Goal: Check status

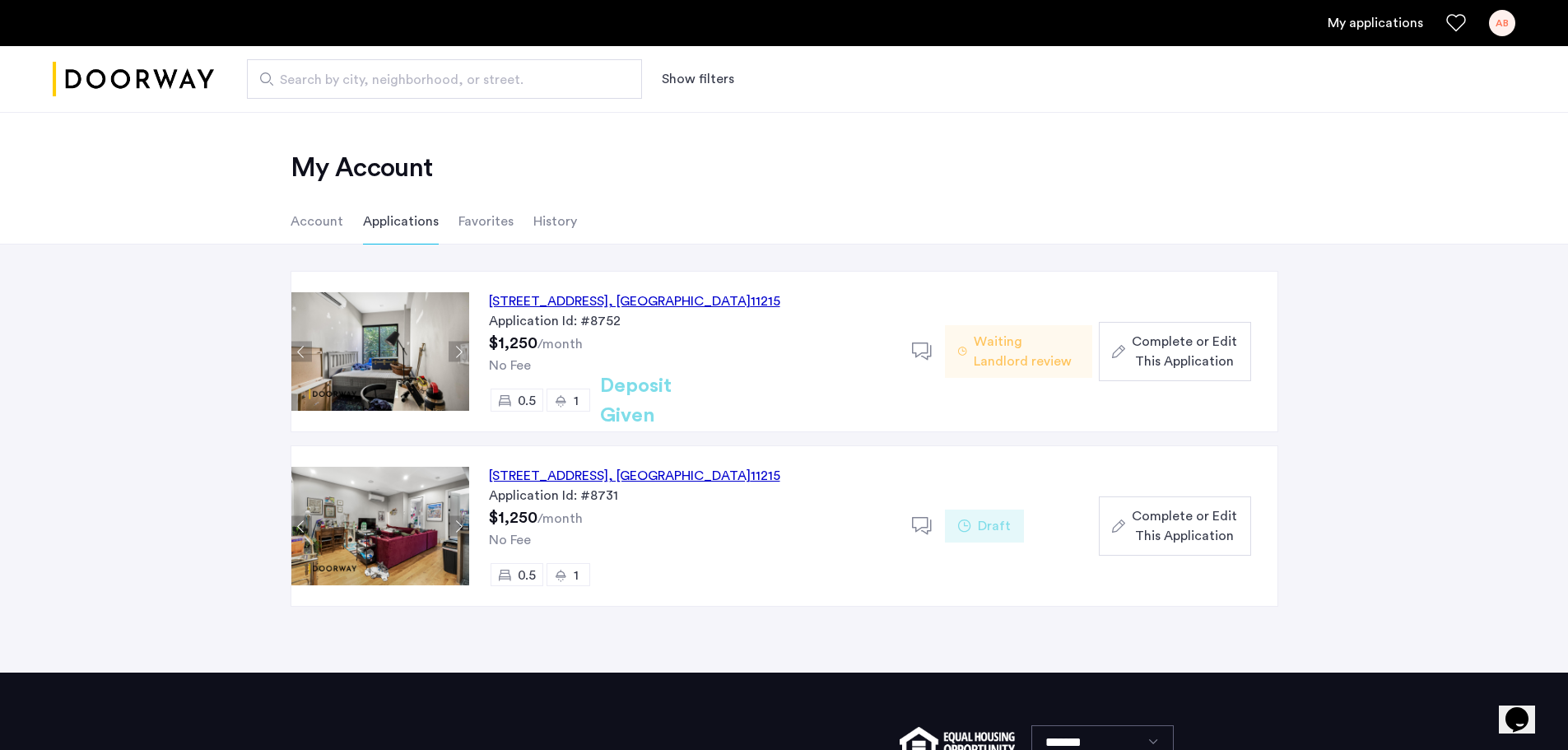
click at [1371, 23] on link "My applications" at bounding box center [1375, 23] width 95 height 20
click at [813, 322] on div "Application Id: #8752" at bounding box center [690, 321] width 403 height 20
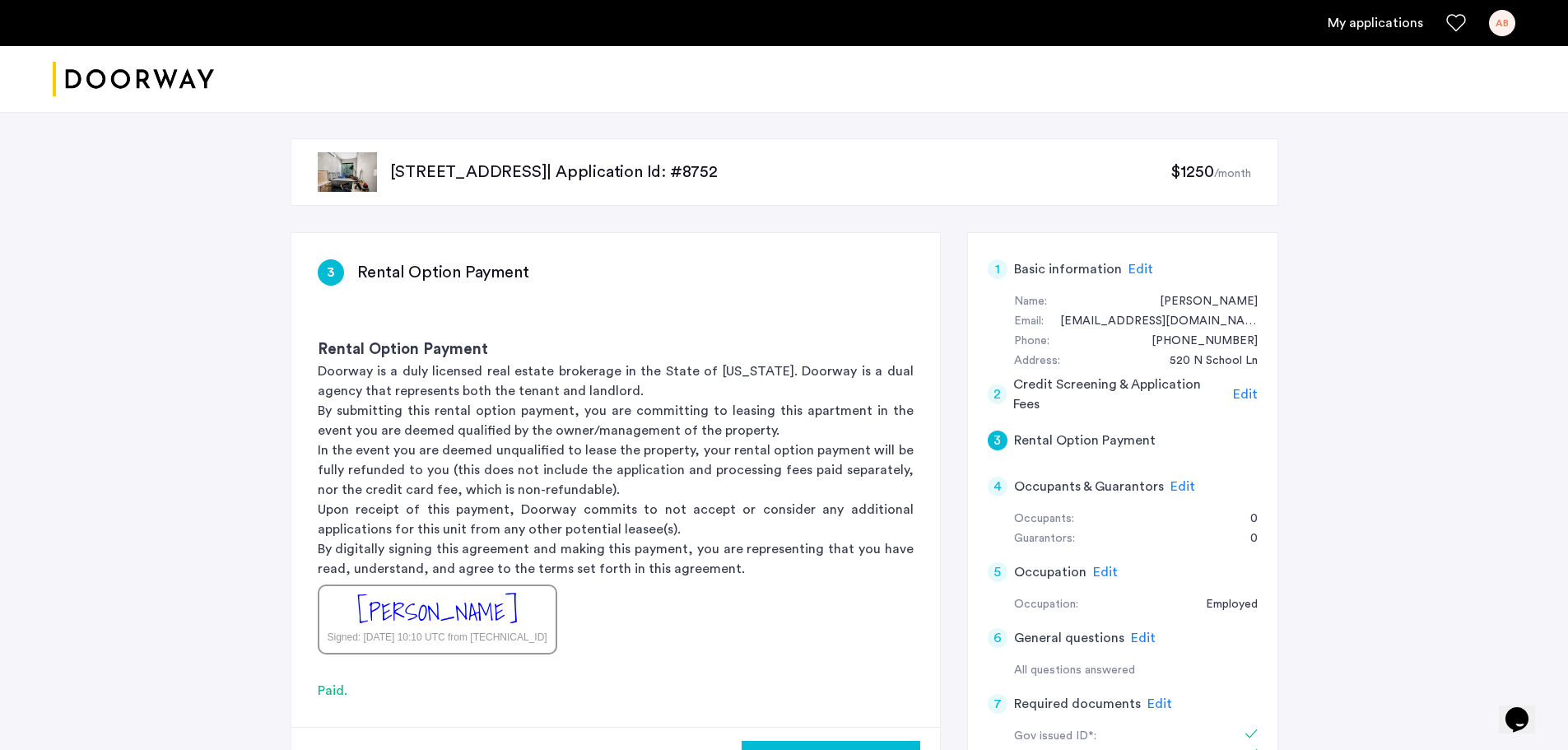
click at [484, 170] on p "[STREET_ADDRESS] | Application Id: #8752" at bounding box center [780, 172] width 781 height 23
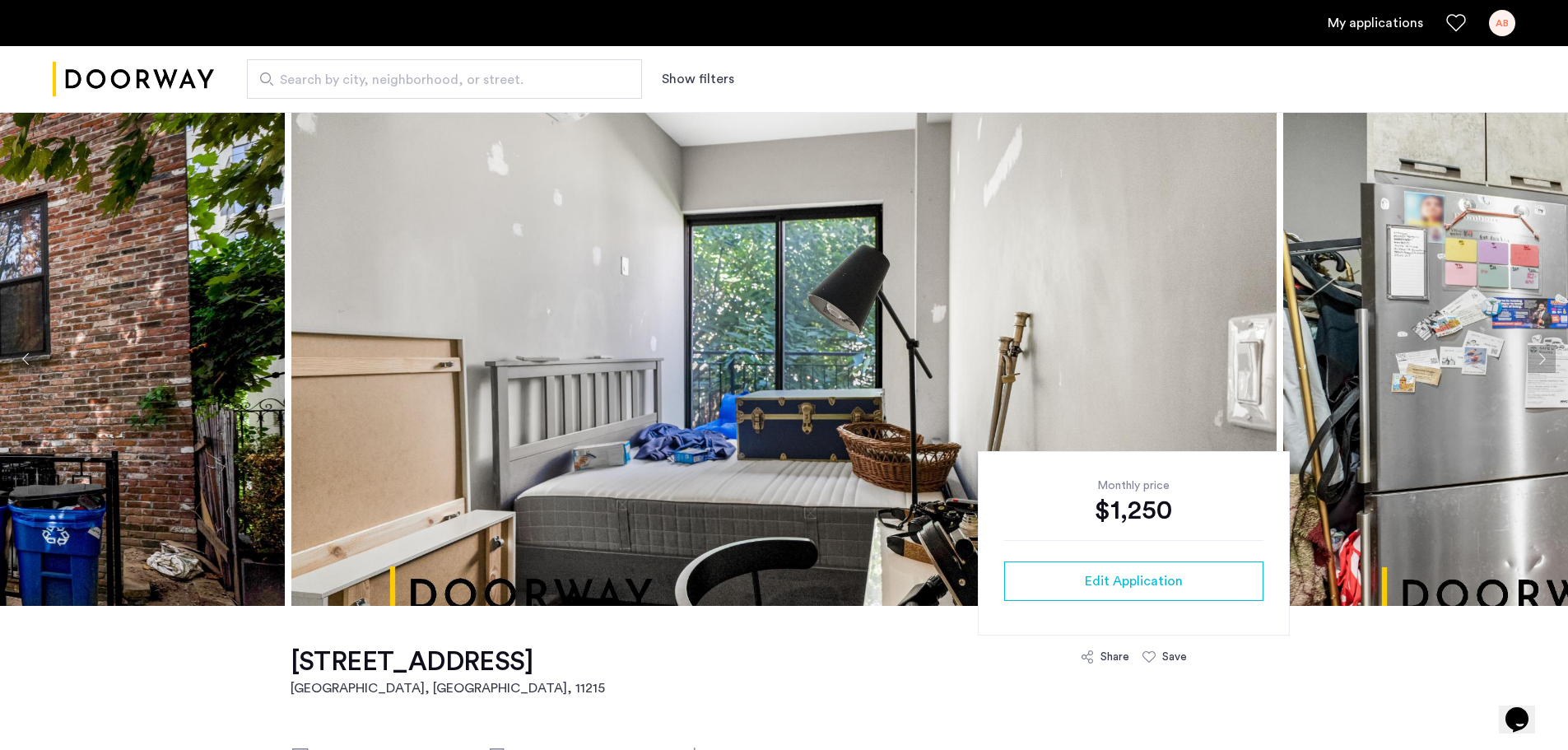
click at [1089, 356] on img at bounding box center [783, 359] width 985 height 494
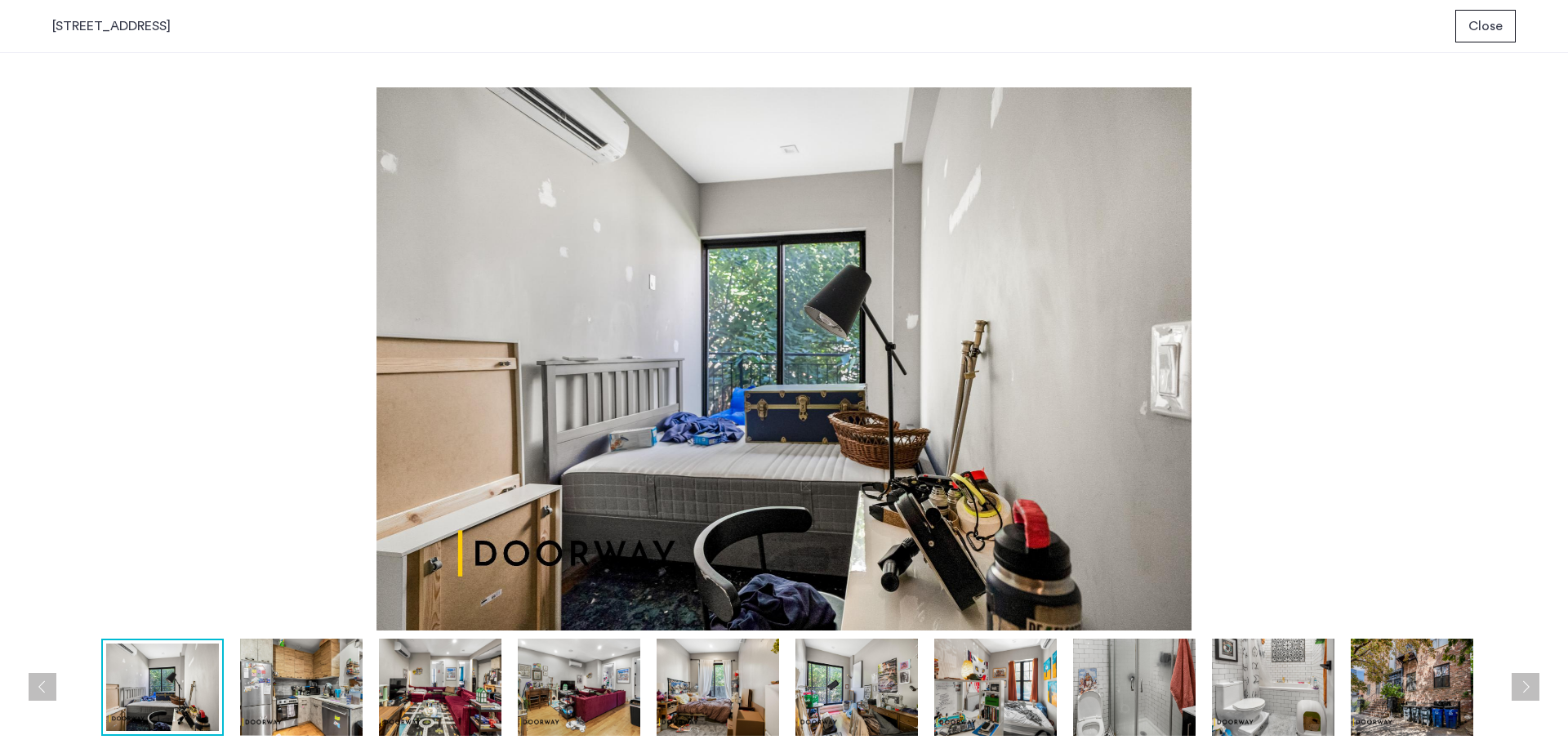
click at [1475, 28] on span "Close" at bounding box center [1486, 26] width 35 height 20
